Goal: Information Seeking & Learning: Find specific fact

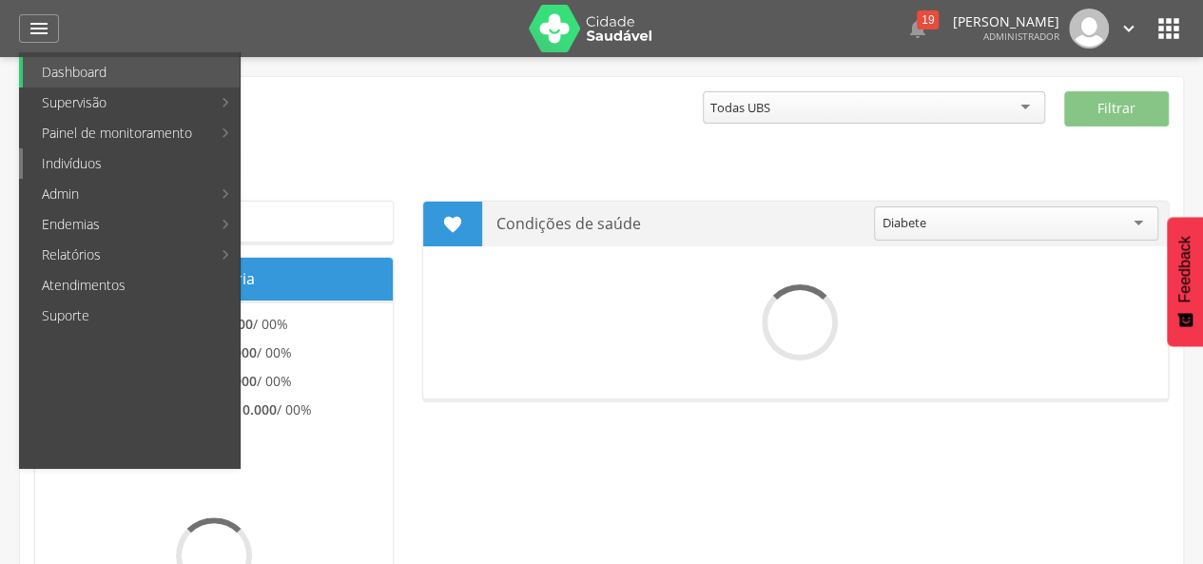
click at [93, 175] on link "Indivíduos" at bounding box center [131, 163] width 217 height 30
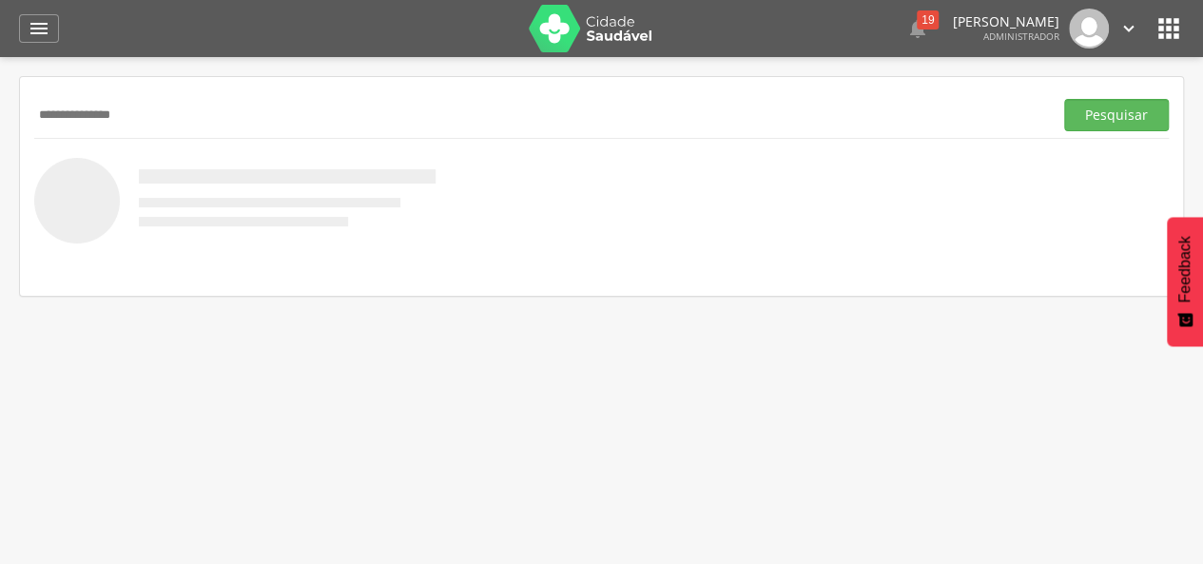
click at [1064, 99] on button "Pesquisar" at bounding box center [1116, 115] width 105 height 32
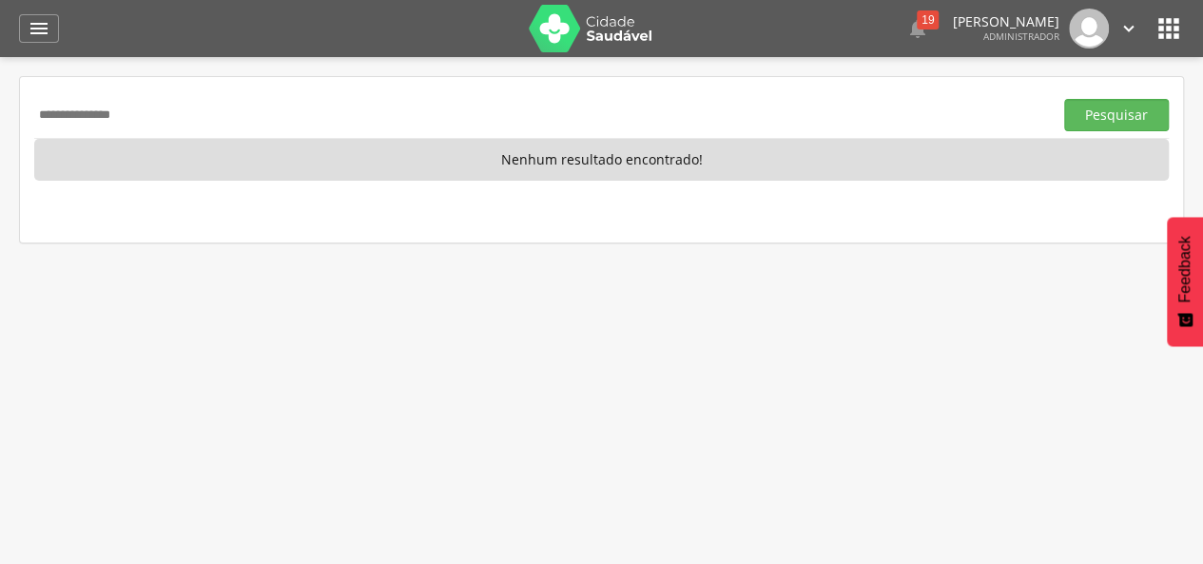
drag, startPoint x: 250, startPoint y: 109, endPoint x: 0, endPoint y: 145, distance: 252.6
click at [0, 145] on div " Supervisão  Distritos  Ubs adicionar ubs  Coordenador: - Prado / BA Interv…" at bounding box center [601, 339] width 1203 height 564
click at [1064, 99] on button "Pesquisar" at bounding box center [1116, 115] width 105 height 32
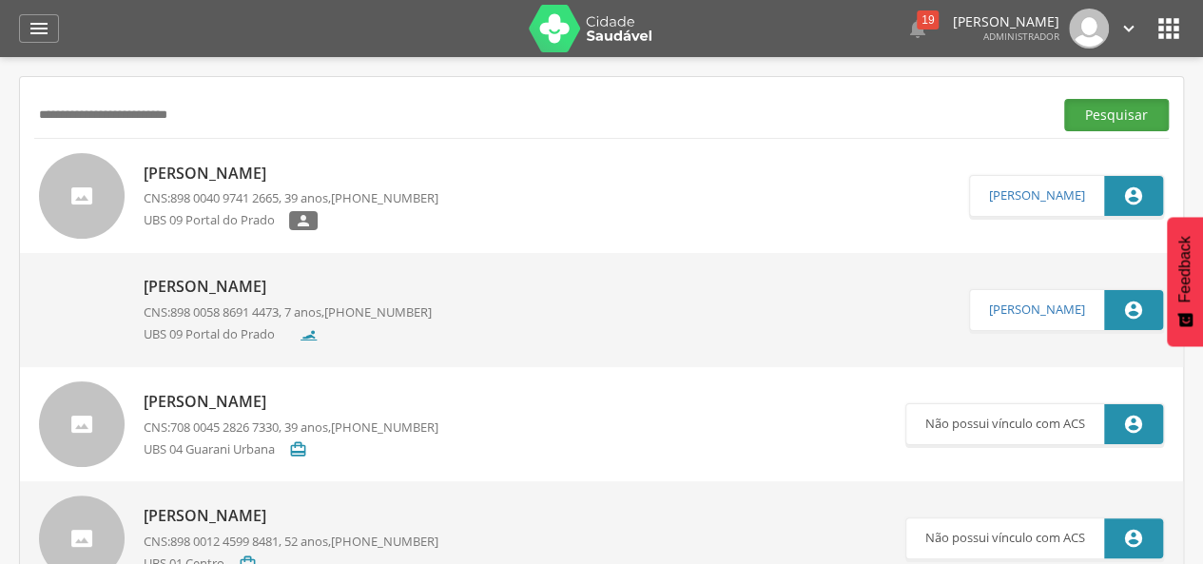
click at [1141, 120] on button "Pesquisar" at bounding box center [1116, 115] width 105 height 32
drag, startPoint x: 91, startPoint y: 114, endPoint x: 0, endPoint y: 148, distance: 97.5
click at [0, 148] on div " Supervisão  Distritos  Ubs adicionar ubs  Coordenador: - Prado / BA Interv…" at bounding box center [601, 339] width 1203 height 564
click at [1064, 99] on button "Pesquisar" at bounding box center [1116, 115] width 105 height 32
click at [170, 115] on input "**********" at bounding box center [539, 115] width 1011 height 32
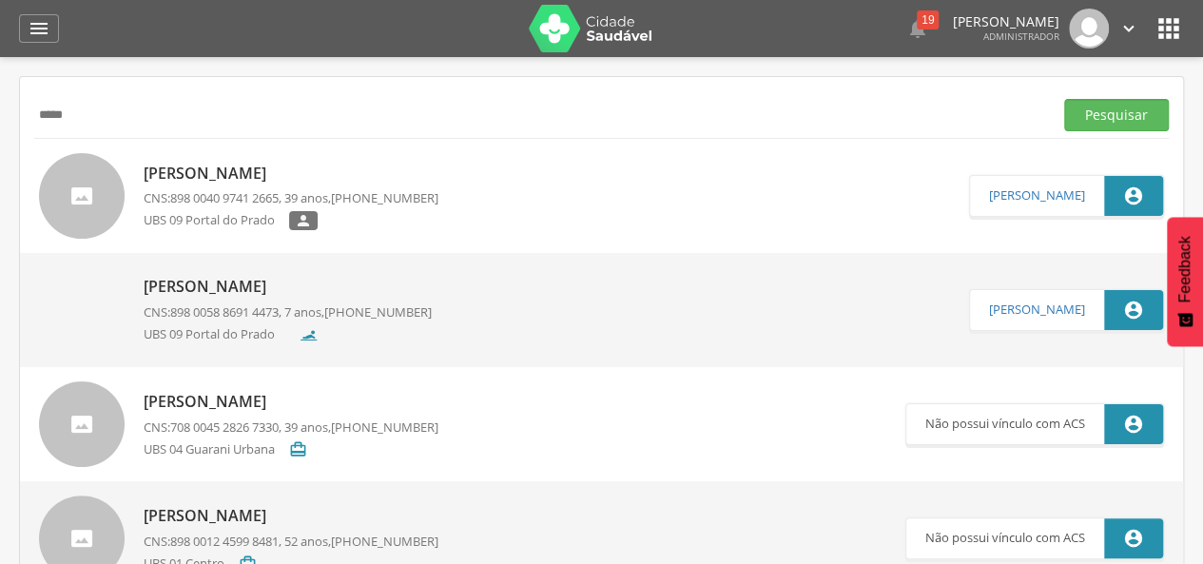
click at [1064, 99] on button "Pesquisar" at bounding box center [1116, 115] width 105 height 32
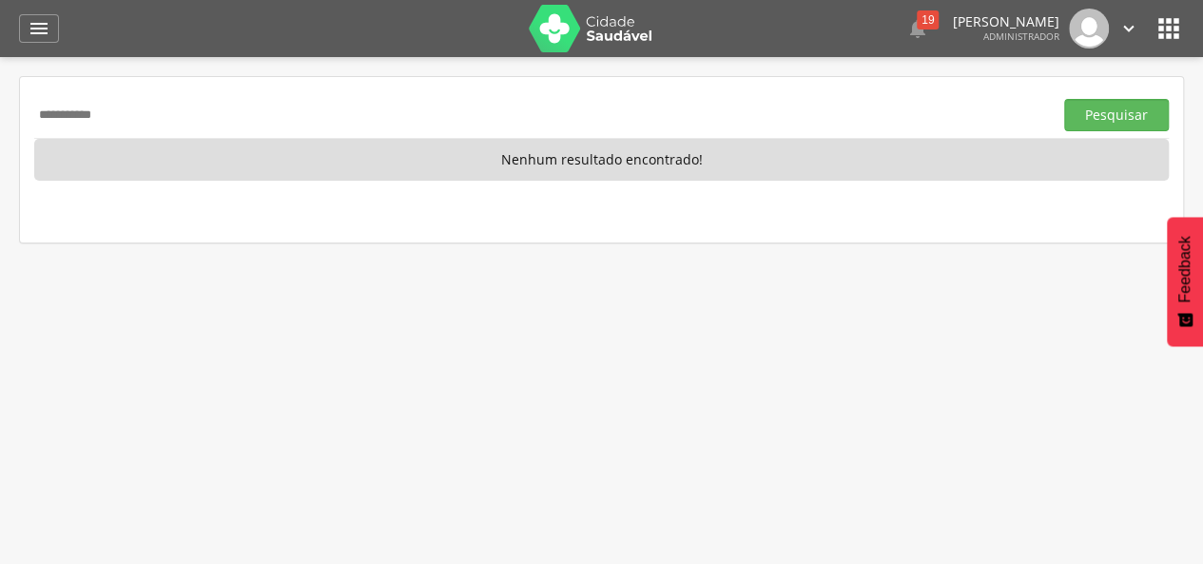
type input "**********"
click at [1064, 99] on button "Pesquisar" at bounding box center [1116, 115] width 105 height 32
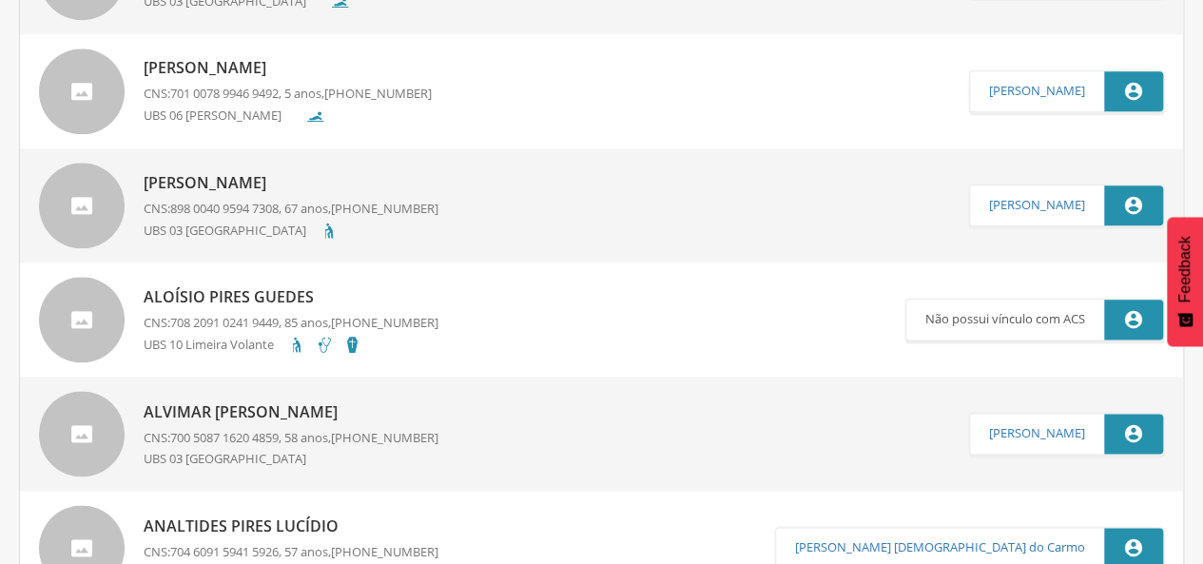
scroll to position [1046, 0]
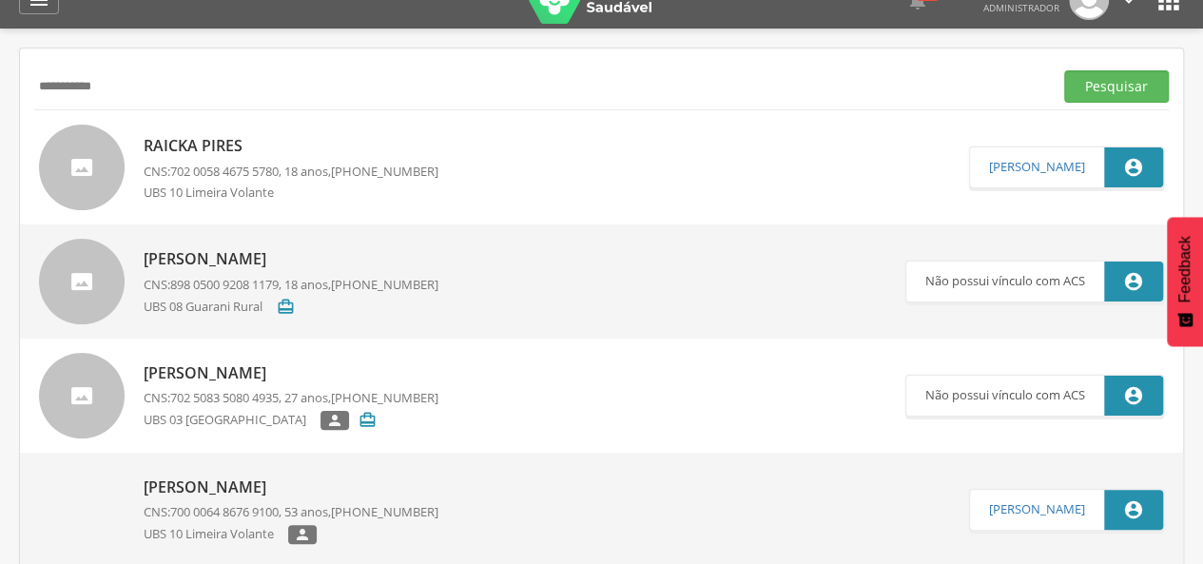
scroll to position [0, 0]
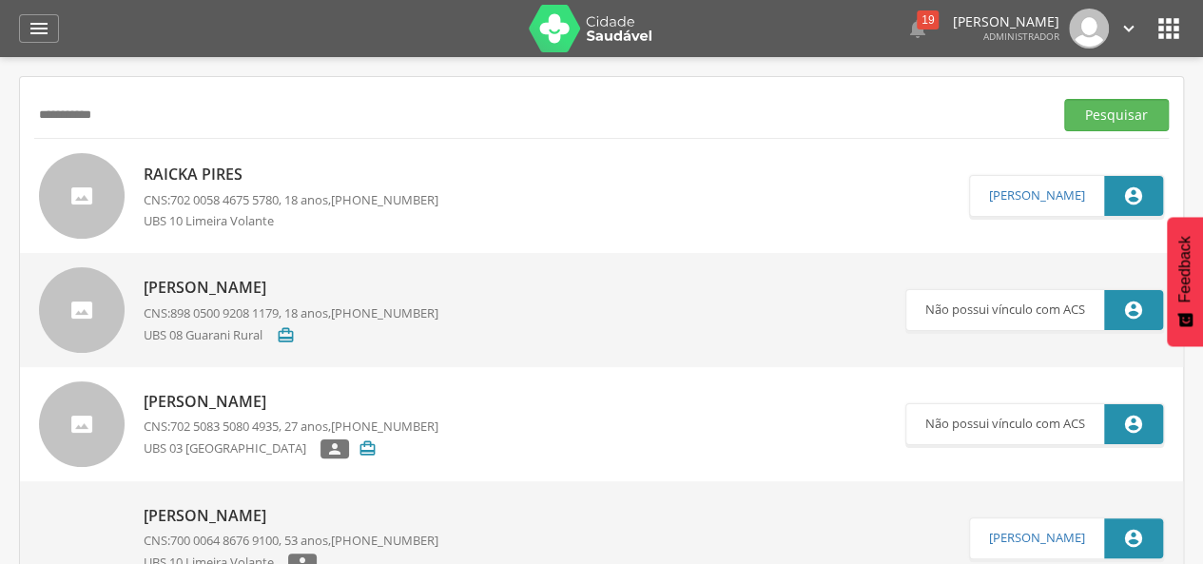
drag, startPoint x: 150, startPoint y: 113, endPoint x: 0, endPoint y: 121, distance: 150.4
click at [0, 121] on div " Supervisão  Distritos  Ubs adicionar ubs  Coordenador: - Prado / BA Interv…" at bounding box center [601, 339] width 1203 height 564
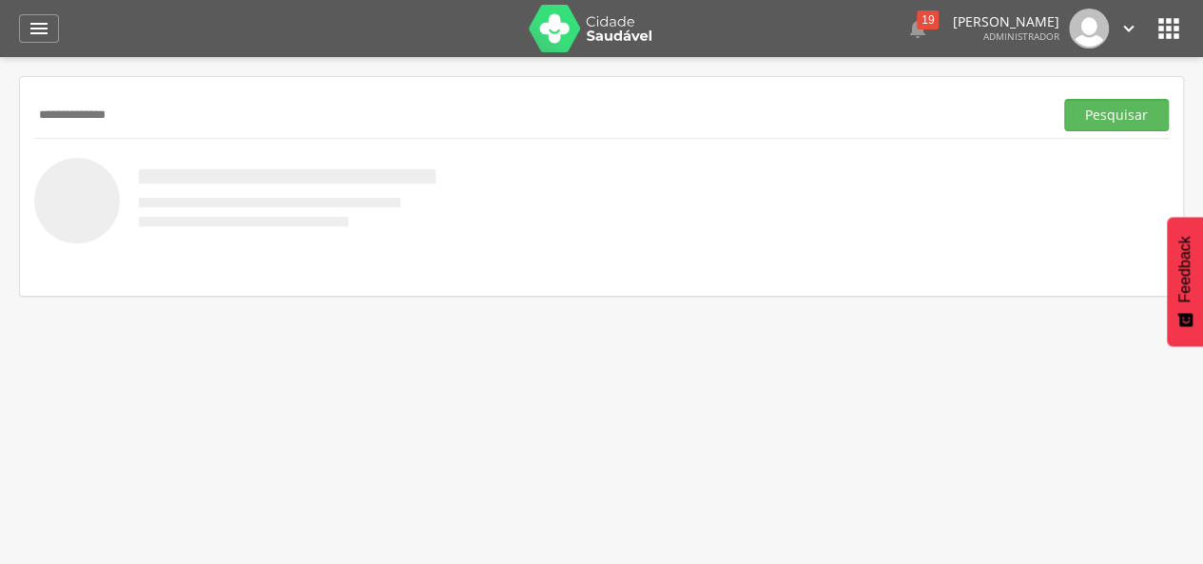
click at [1064, 99] on button "Pesquisar" at bounding box center [1116, 115] width 105 height 32
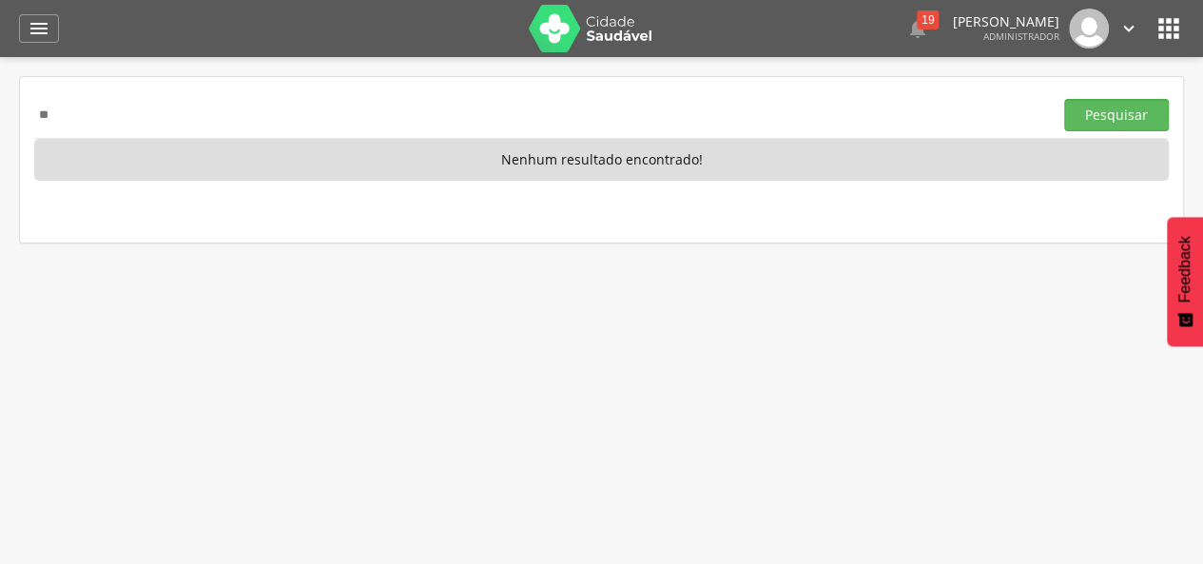
type input "*"
click at [32, 21] on icon "" at bounding box center [39, 28] width 23 height 23
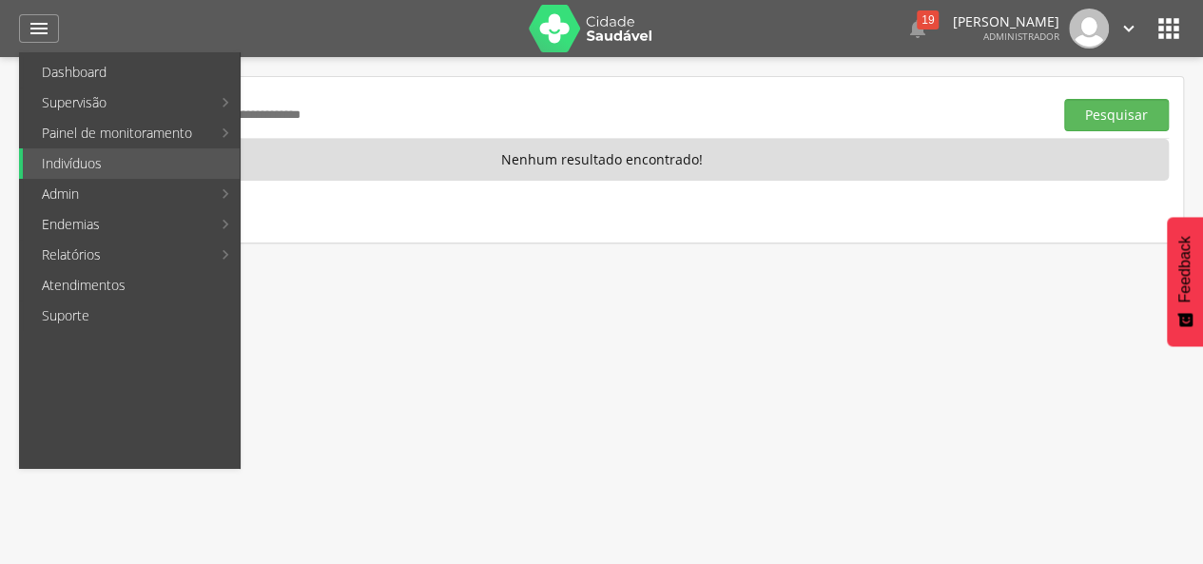
click at [515, 114] on input "text" at bounding box center [539, 115] width 1011 height 32
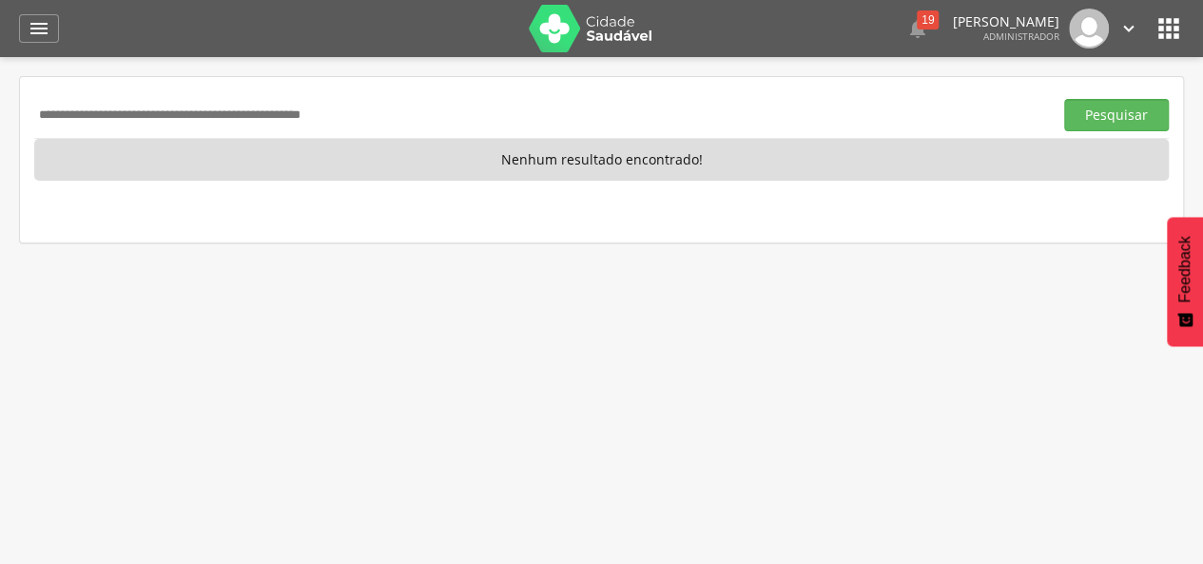
paste input "**********"
click at [1064, 99] on button "Pesquisar" at bounding box center [1116, 115] width 105 height 32
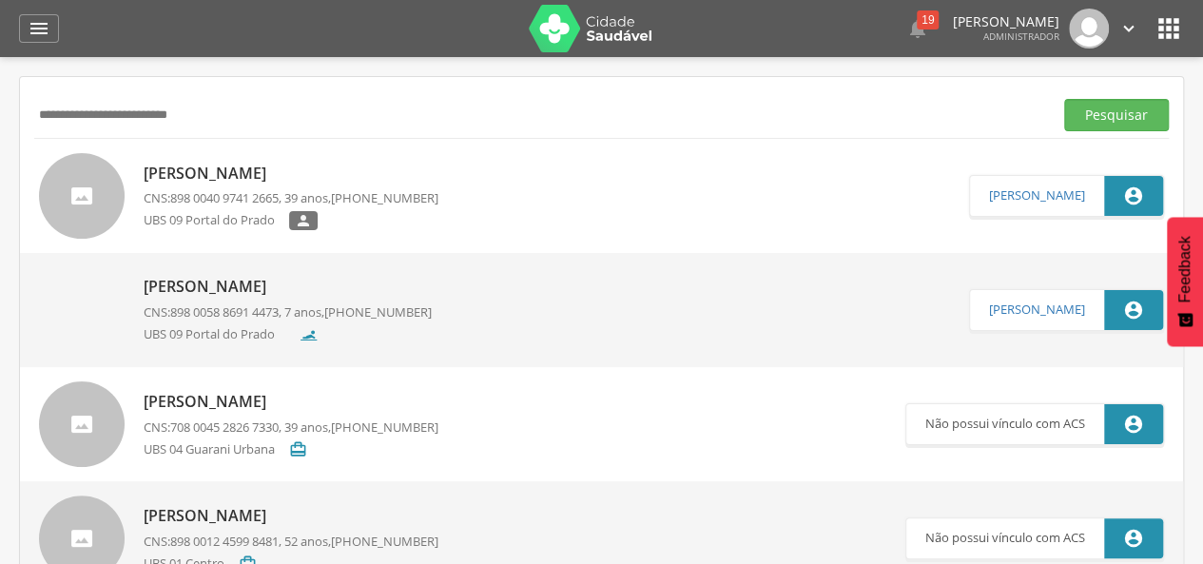
drag, startPoint x: 272, startPoint y: 118, endPoint x: 0, endPoint y: 106, distance: 272.2
click at [0, 106] on div " Supervisão  Distritos  Ubs adicionar ubs  Coordenador: - Prado / BA Interv…" at bounding box center [601, 339] width 1203 height 564
paste input "text"
type input "**********"
click at [1064, 99] on button "Pesquisar" at bounding box center [1116, 115] width 105 height 32
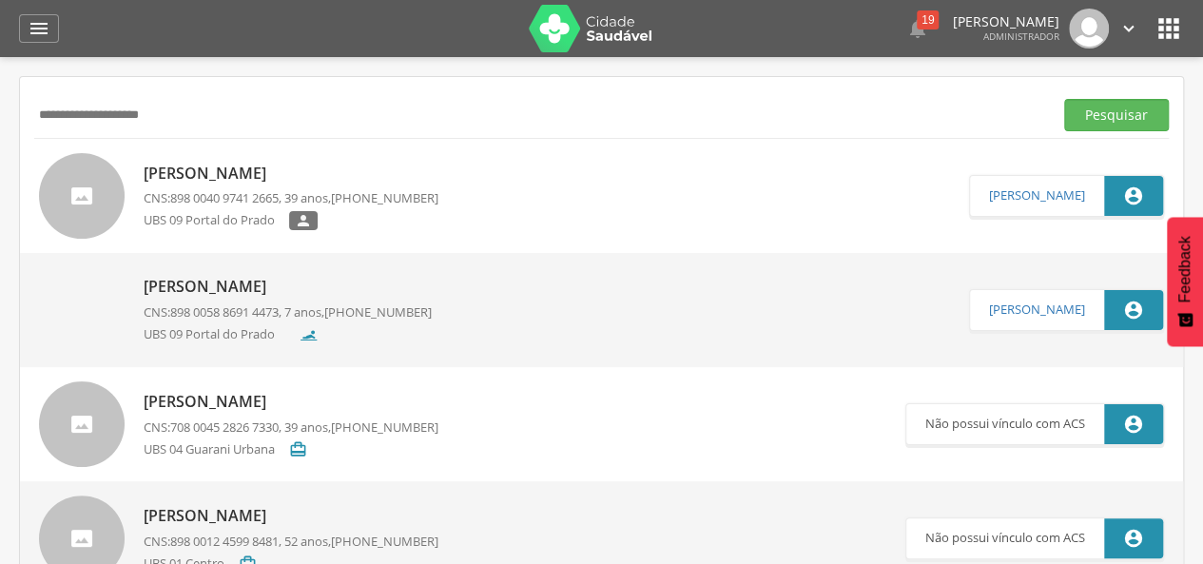
click at [267, 165] on p "[PERSON_NAME]" at bounding box center [291, 174] width 295 height 22
type input "**********"
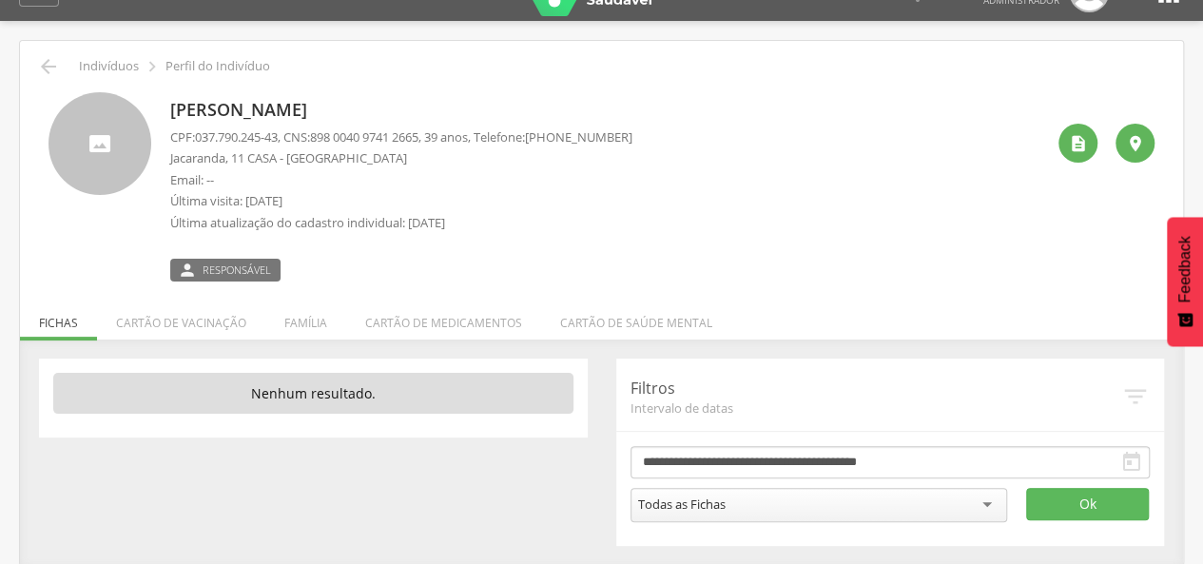
scroll to position [57, 0]
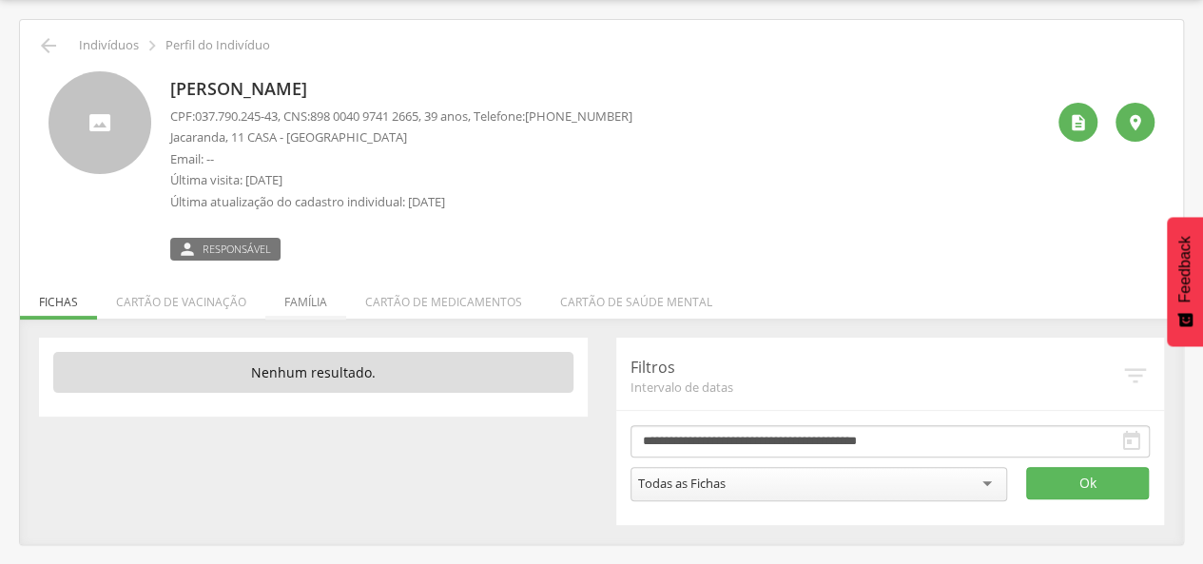
click at [298, 296] on li "Família" at bounding box center [305, 297] width 81 height 45
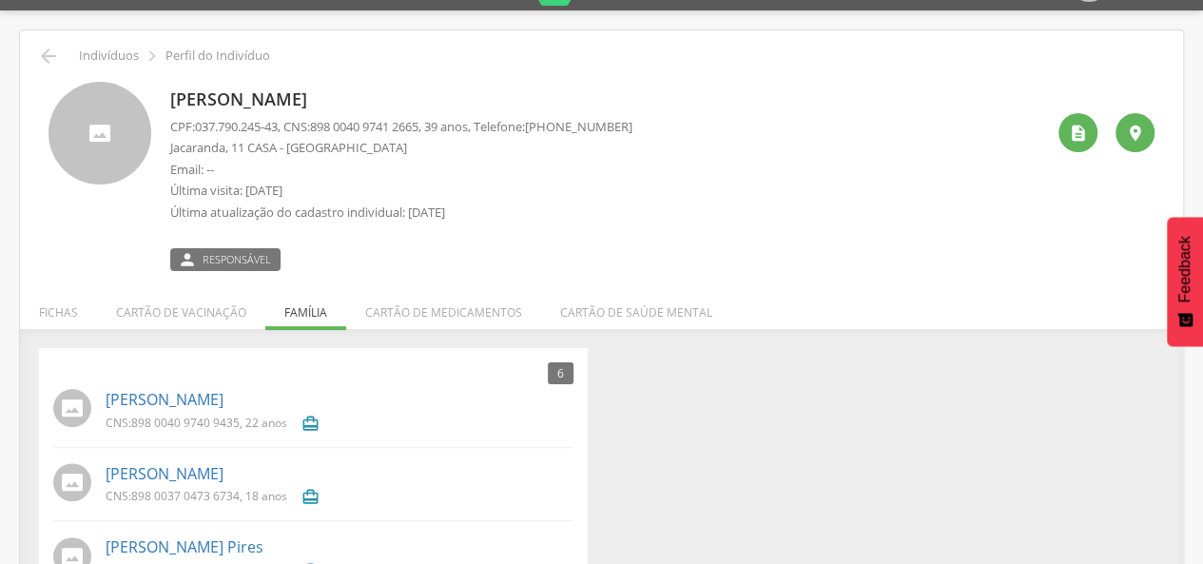
scroll to position [37, 0]
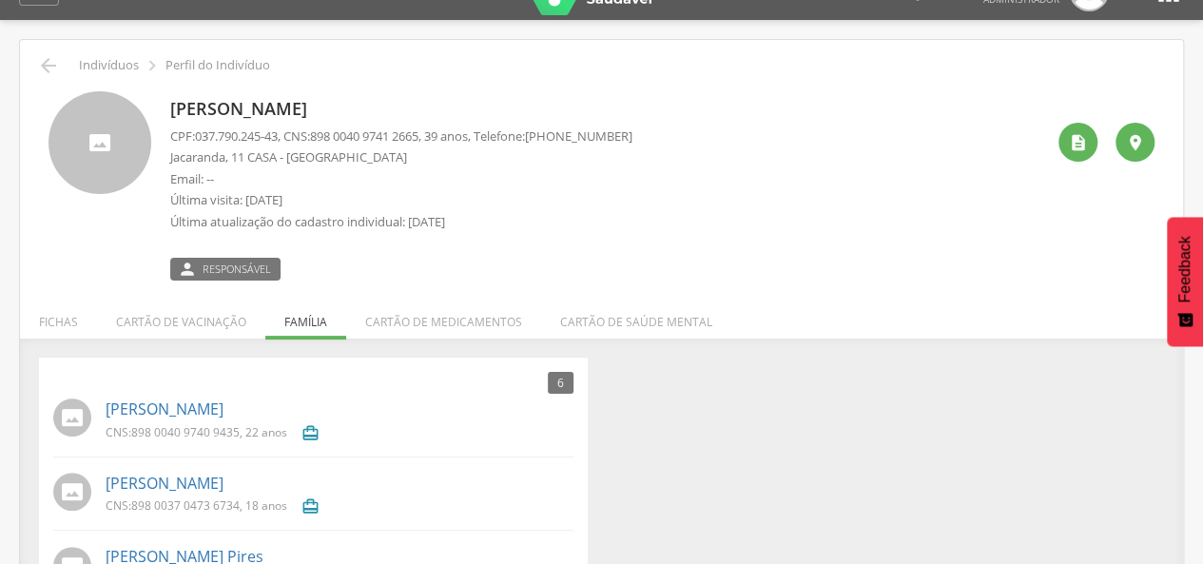
drag, startPoint x: 171, startPoint y: 104, endPoint x: 437, endPoint y: 79, distance: 267.4
click at [437, 79] on div "[PERSON_NAME] CPF: 037.790.245-43 , CNS: [PHONE_NUMBER] , 39 anos, Telefone: [P…" at bounding box center [601, 178] width 1134 height 203
copy p "[PERSON_NAME]"
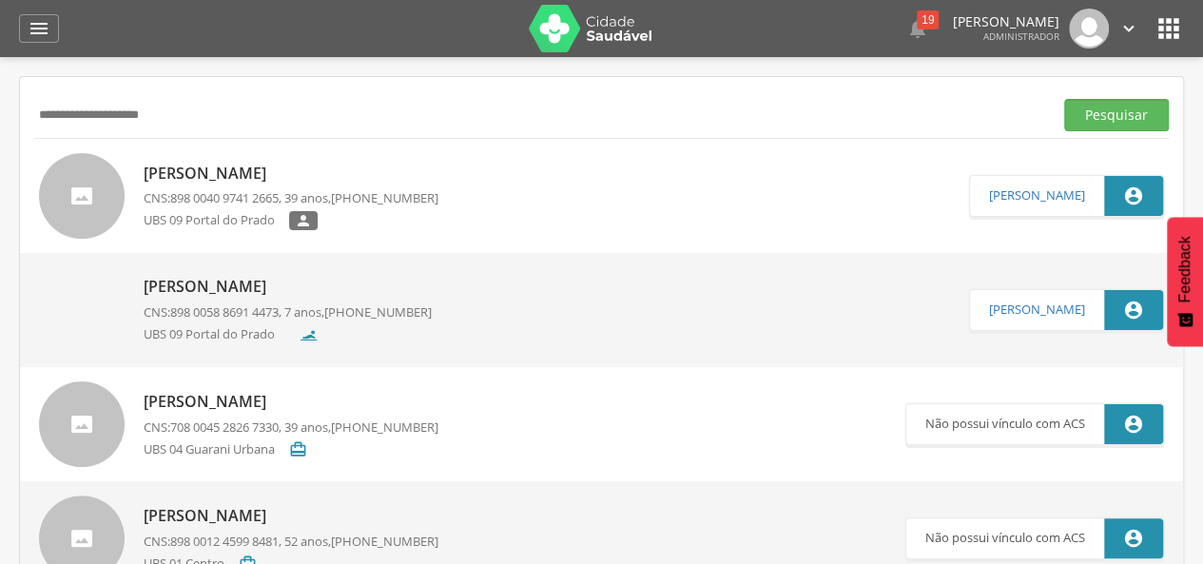
drag, startPoint x: 181, startPoint y: 114, endPoint x: 0, endPoint y: 59, distance: 188.9
click at [0, 59] on div " Supervisão  Distritos  Ubs adicionar ubs  Coordenador: - Prado / BA Interv…" at bounding box center [601, 339] width 1203 height 564
type input "*"
paste input "**********"
type input "**********"
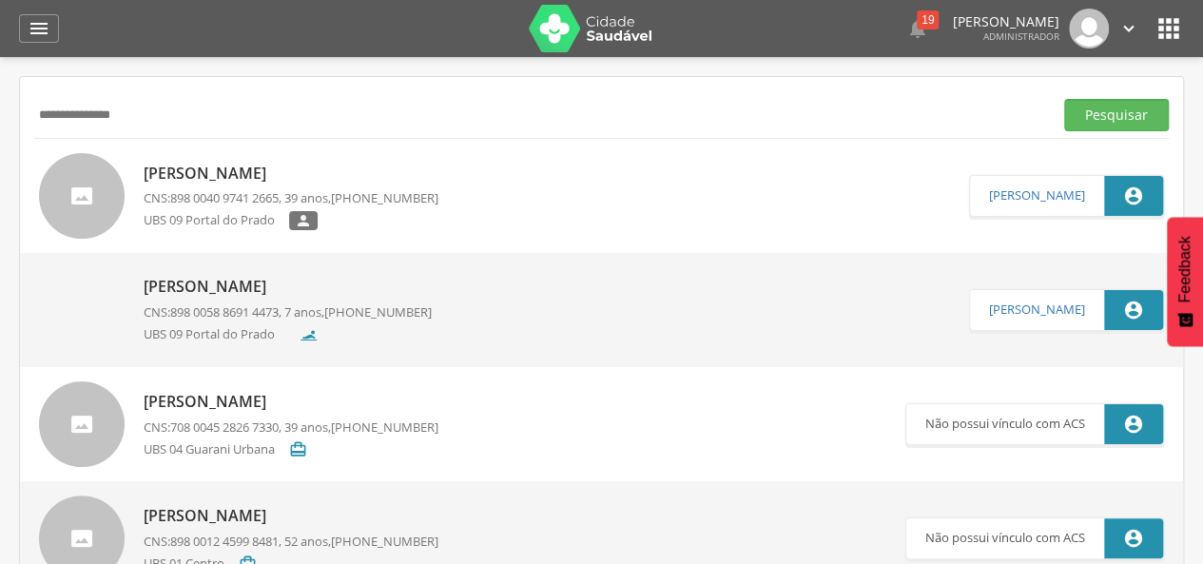
click at [1064, 99] on button "Pesquisar" at bounding box center [1116, 115] width 105 height 32
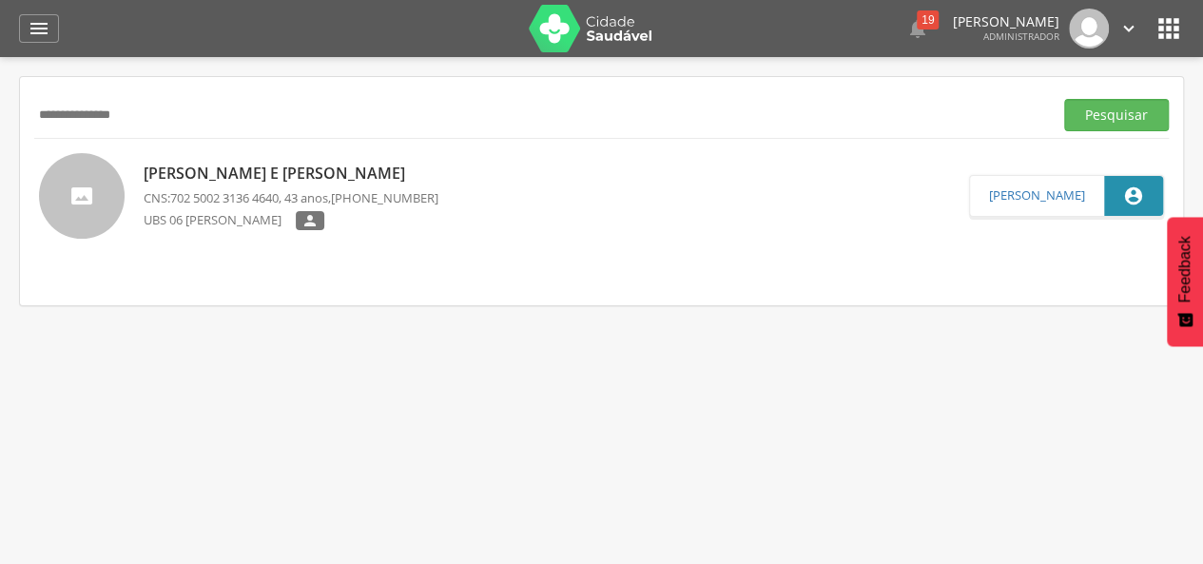
click at [298, 171] on p "[PERSON_NAME] e [PERSON_NAME]" at bounding box center [291, 174] width 295 height 22
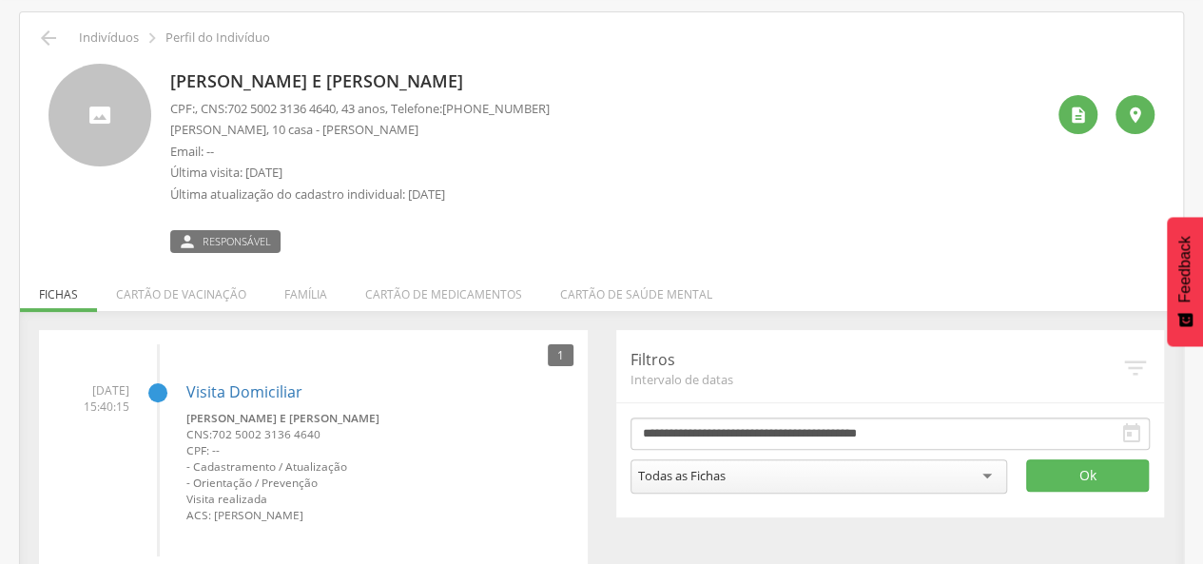
scroll to position [100, 0]
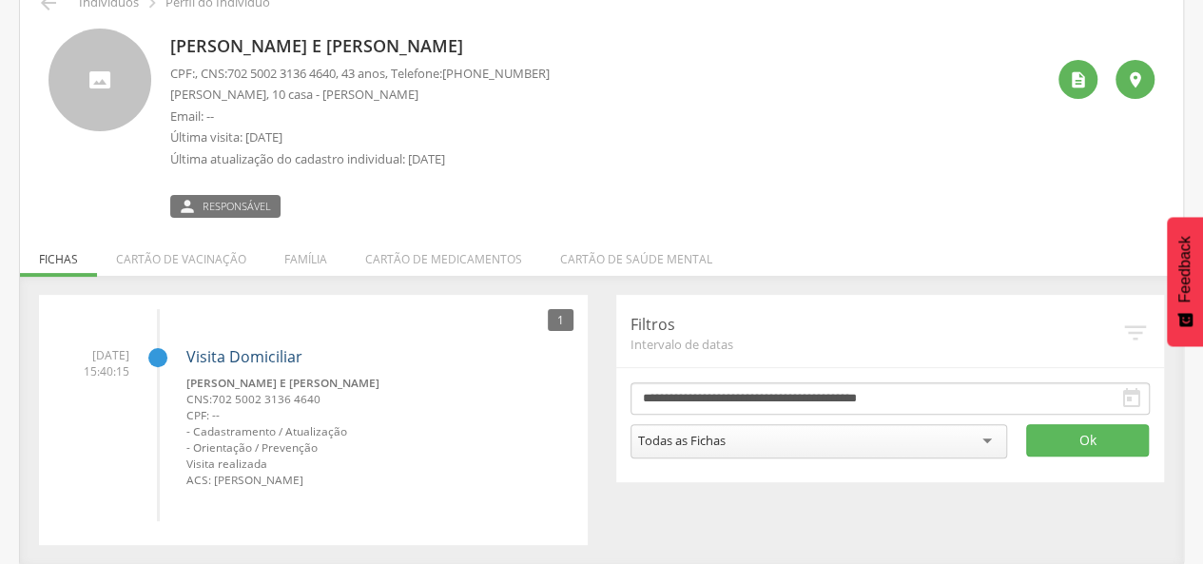
drag, startPoint x: 273, startPoint y: 352, endPoint x: 283, endPoint y: 357, distance: 11.5
click at [273, 352] on link "Visita Domiciliar" at bounding box center [244, 356] width 116 height 21
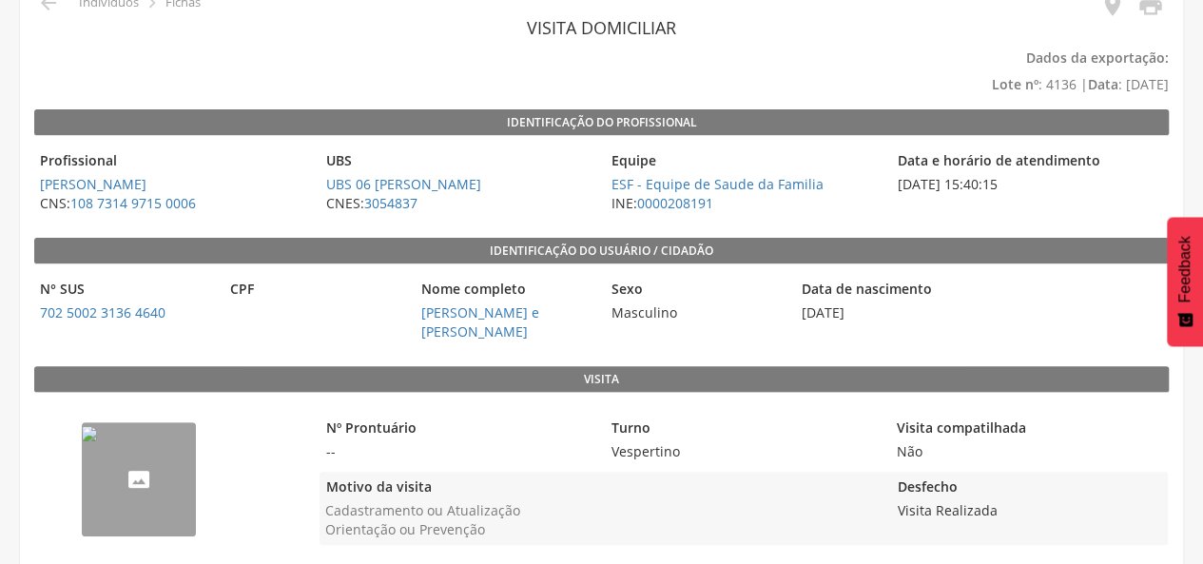
click at [97, 441] on img "--" at bounding box center [89, 433] width 15 height 15
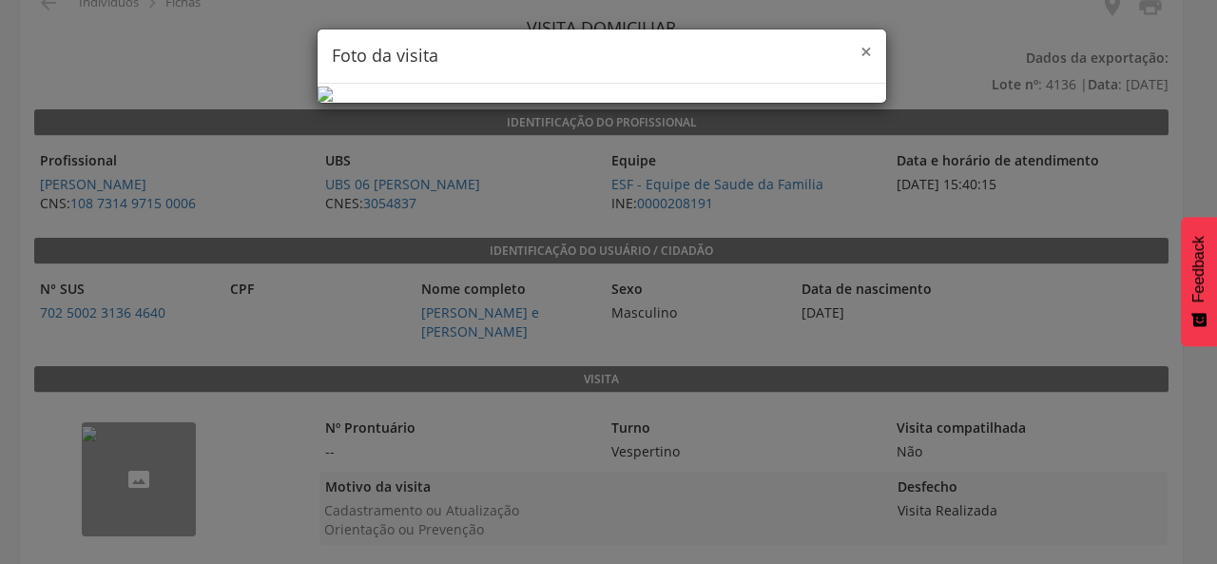
click at [862, 50] on span "×" at bounding box center [866, 51] width 11 height 27
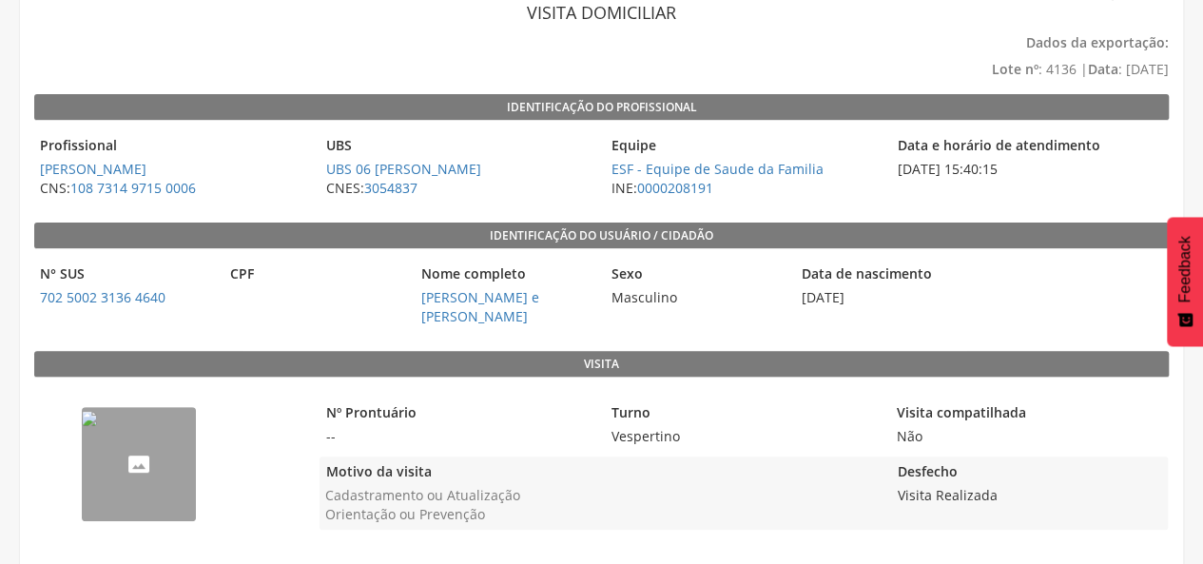
scroll to position [119, 0]
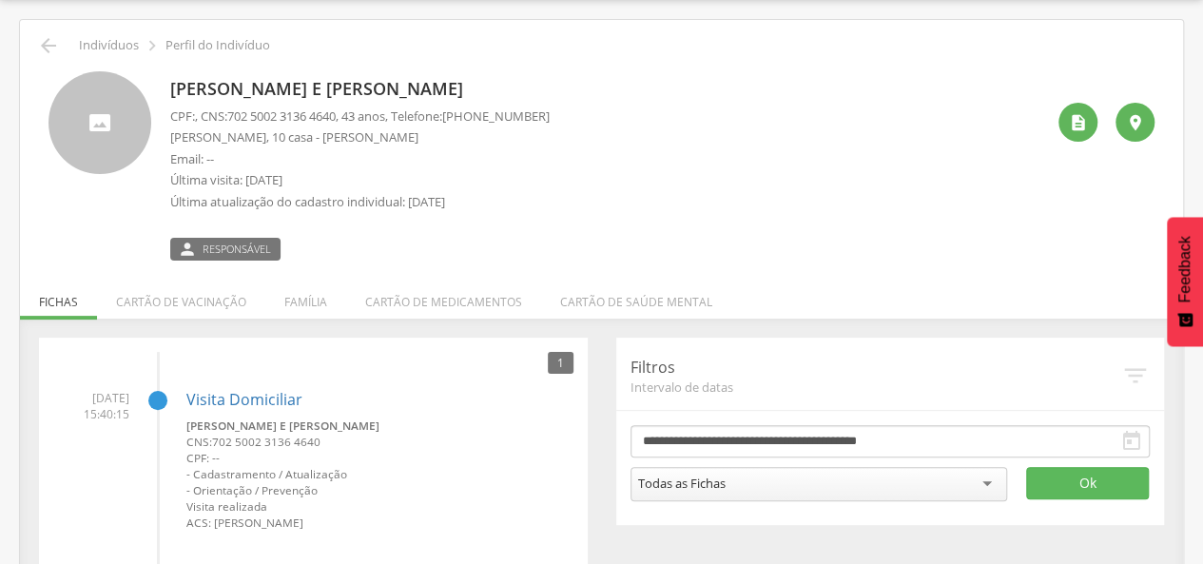
scroll to position [100, 0]
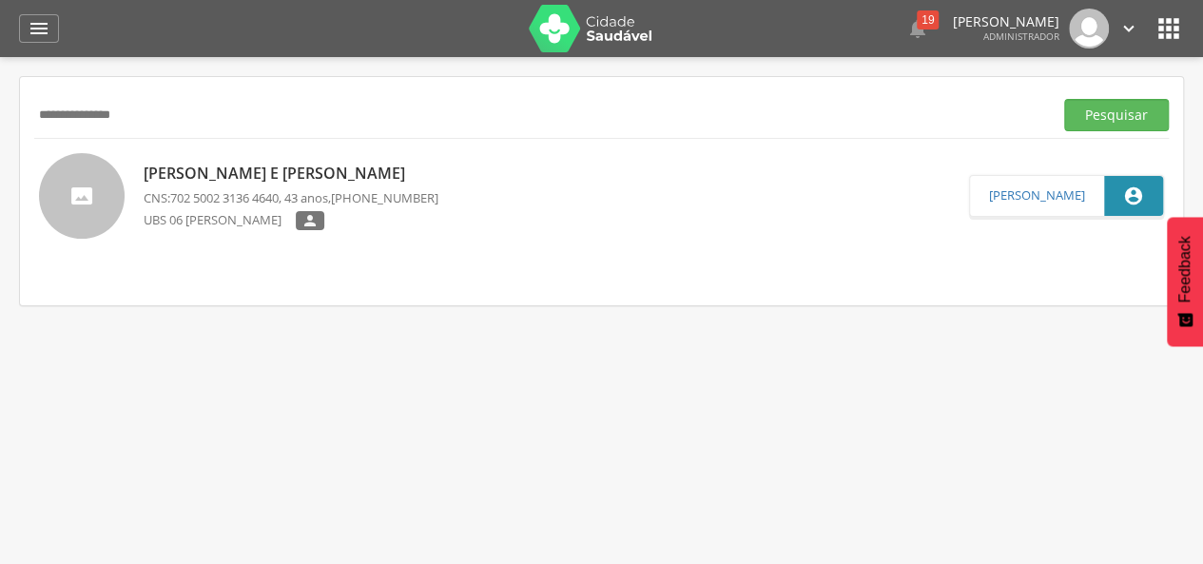
click at [546, 248] on div "[PERSON_NAME] e [PERSON_NAME] CNS: 702 5002 3136 4640 , 43 anos, [PHONE_NUMBER]…" at bounding box center [601, 196] width 1163 height 114
